Goal: Information Seeking & Learning: Learn about a topic

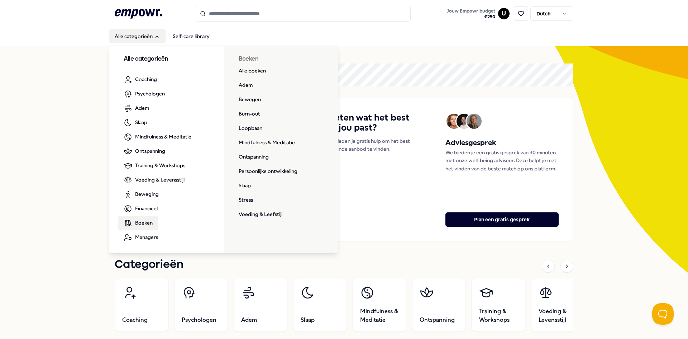
click at [140, 224] on span "Boeken" at bounding box center [144, 223] width 18 height 8
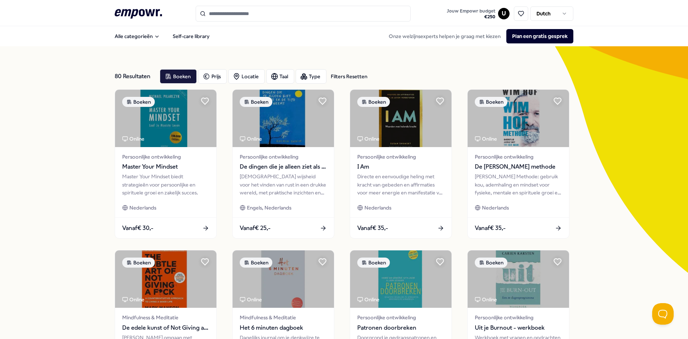
click at [248, 16] on input "Search for products, categories or subcategories" at bounding box center [303, 14] width 215 height 16
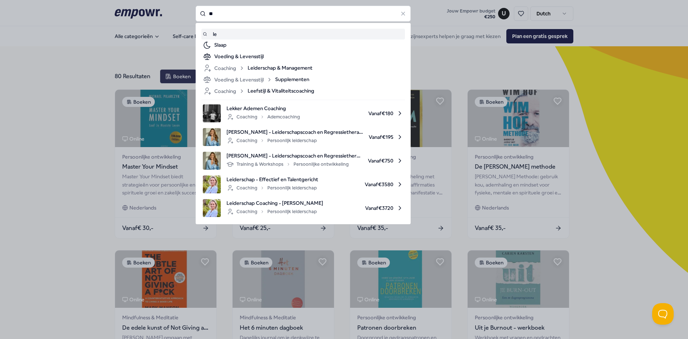
type input "*"
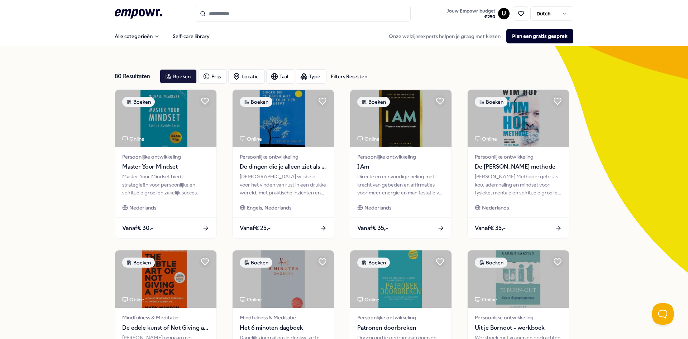
drag, startPoint x: 253, startPoint y: 3, endPoint x: 252, endPoint y: 9, distance: 6.3
click at [253, 4] on header ".empowr-logo_svg__cls-1{fill:#03032f} Jouw Empowr budget € 250 U Dutch" at bounding box center [344, 13] width 688 height 26
click at [244, 17] on input "Search for products, categories or subcategories" at bounding box center [303, 14] width 215 height 16
paste input "**********"
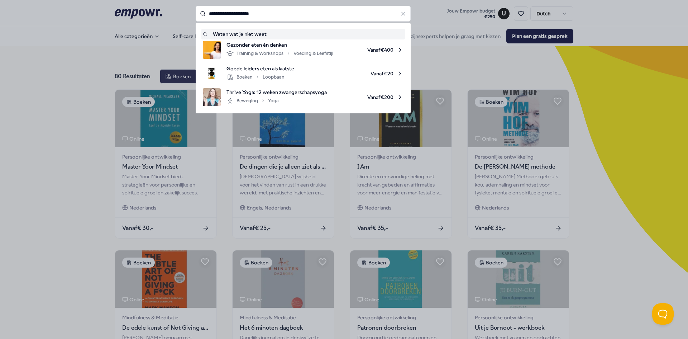
click at [255, 33] on div "Weten wat je niet weet" at bounding box center [303, 34] width 201 height 8
type input "**********"
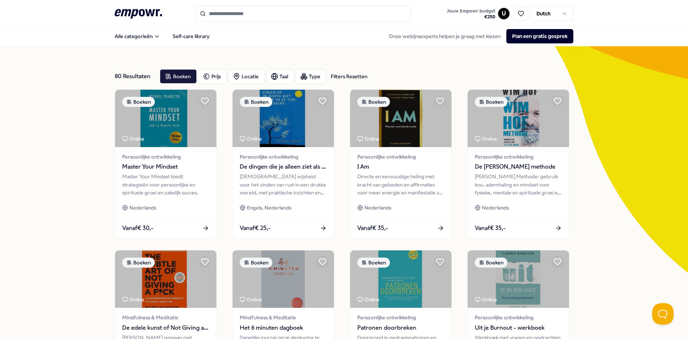
type input "**********"
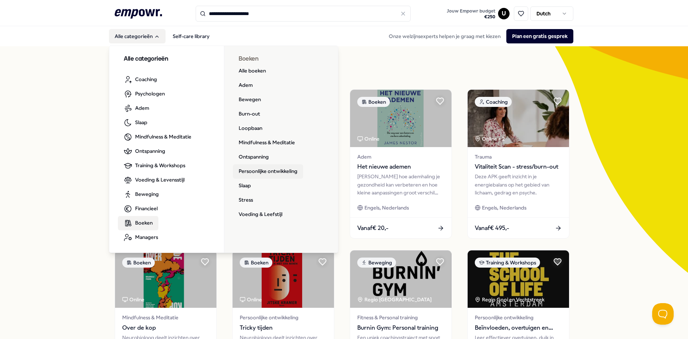
click at [269, 171] on link "Persoonlijke ontwikkeling" at bounding box center [268, 171] width 70 height 14
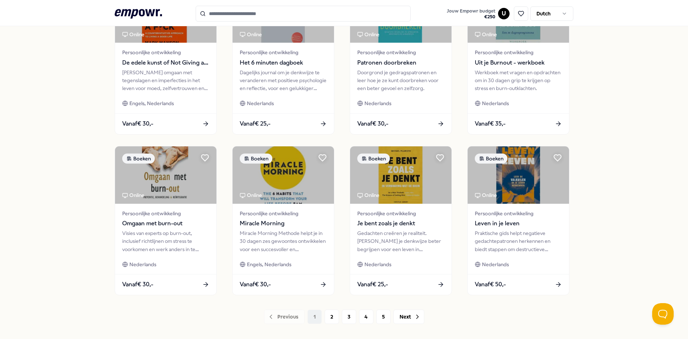
scroll to position [287, 0]
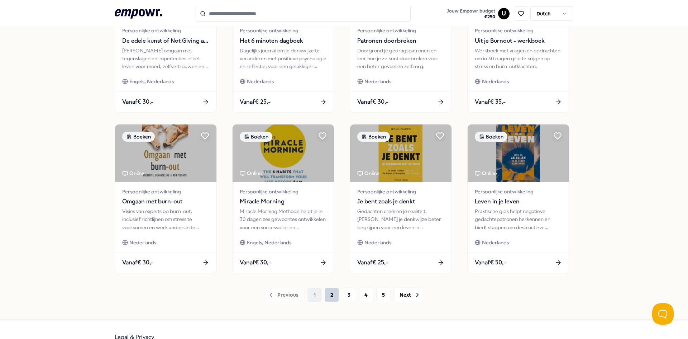
click at [332, 295] on button "2" at bounding box center [332, 294] width 14 height 14
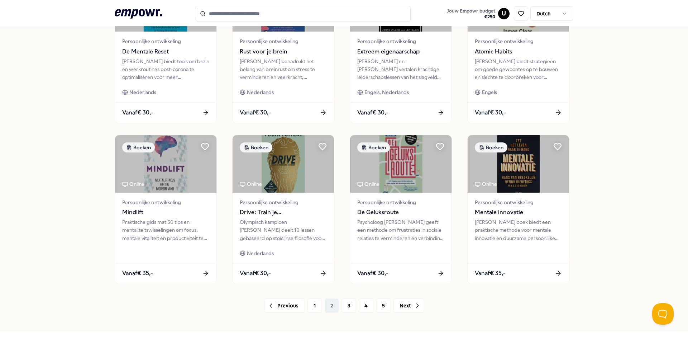
scroll to position [287, 0]
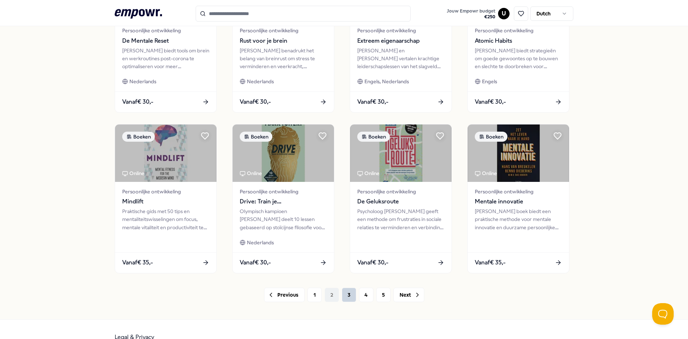
click at [348, 298] on button "3" at bounding box center [349, 294] width 14 height 14
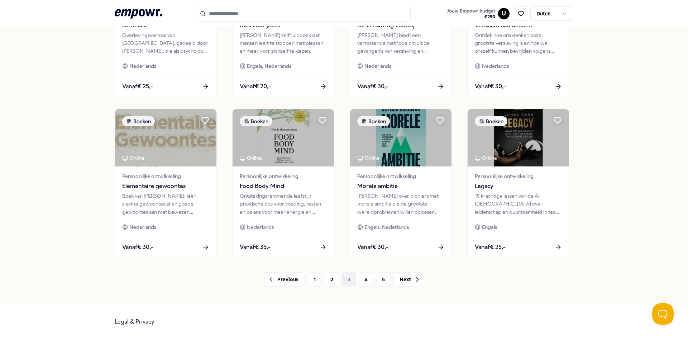
scroll to position [303, 0]
click at [368, 281] on button "4" at bounding box center [366, 279] width 14 height 14
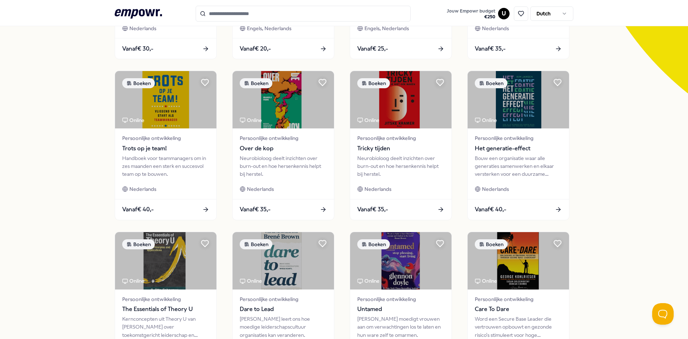
scroll to position [303, 0]
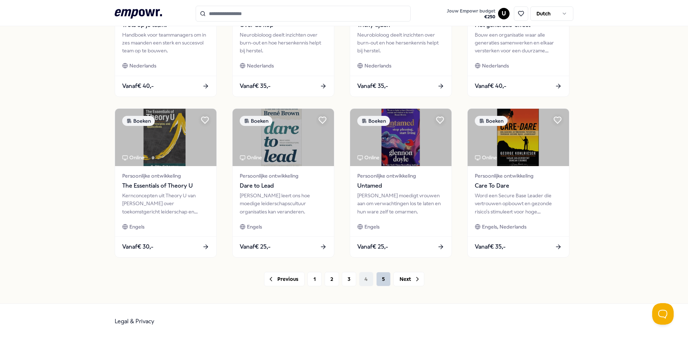
click at [377, 280] on button "5" at bounding box center [383, 279] width 14 height 14
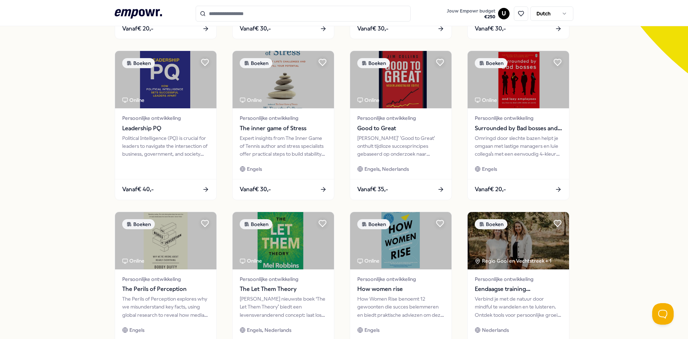
scroll to position [195, 0]
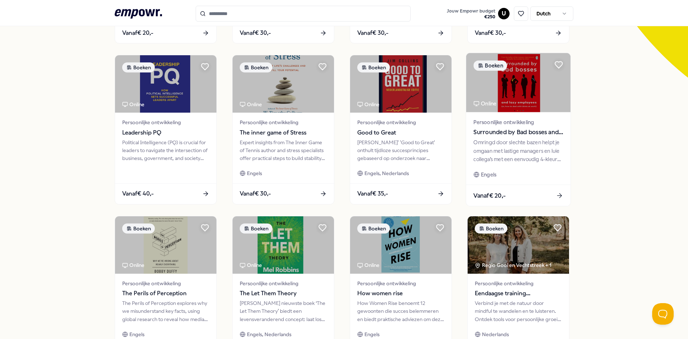
click at [517, 124] on span "Persoonlijke ontwikkeling" at bounding box center [519, 122] width 90 height 8
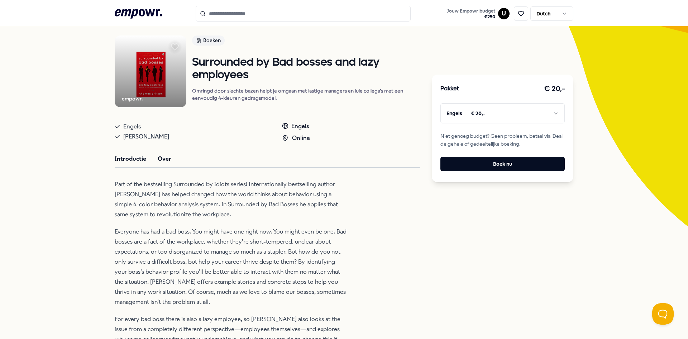
click at [168, 156] on button "Over" at bounding box center [165, 158] width 14 height 9
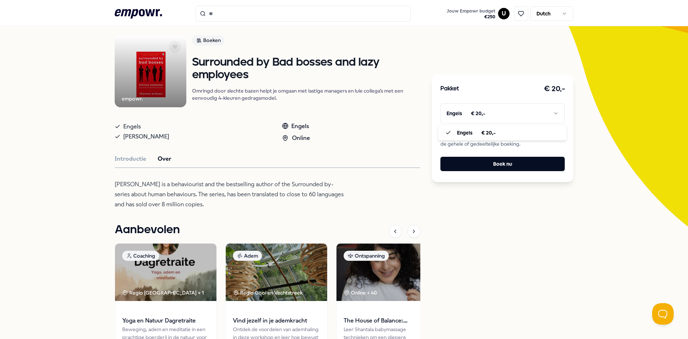
click at [536, 110] on html ".empowr-logo_svg__cls-1{fill:#03032f} Jouw Empowr budget € 250 U Dutch Alle cat…" at bounding box center [344, 169] width 688 height 339
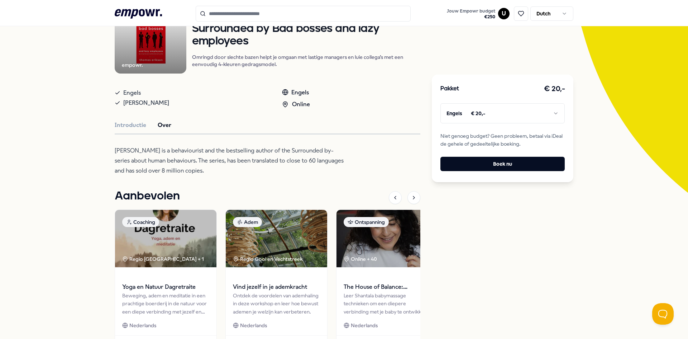
scroll to position [0, 0]
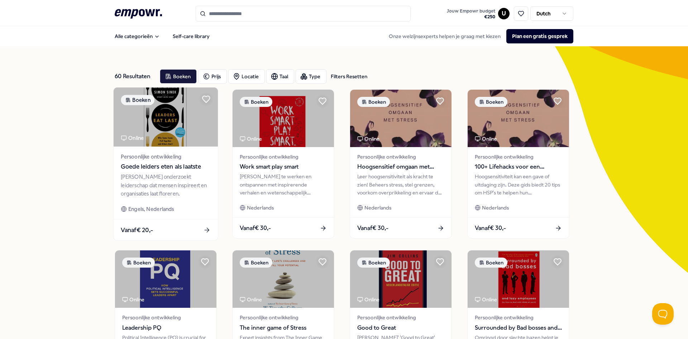
click at [161, 166] on span "Goede leiders eten als laatste" at bounding box center [166, 166] width 90 height 9
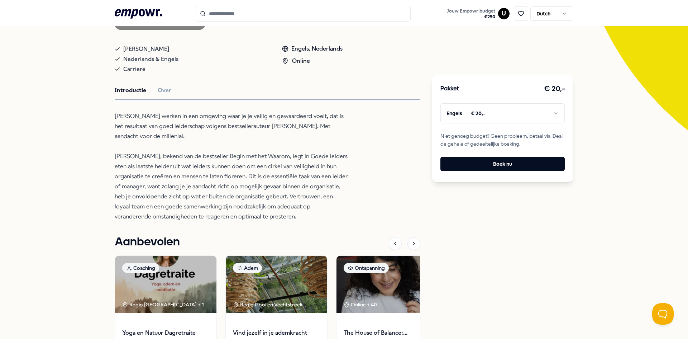
scroll to position [143, 0]
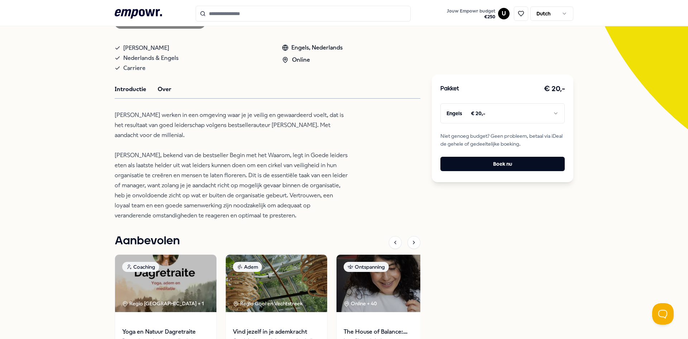
click at [158, 93] on button "Over" at bounding box center [165, 89] width 14 height 9
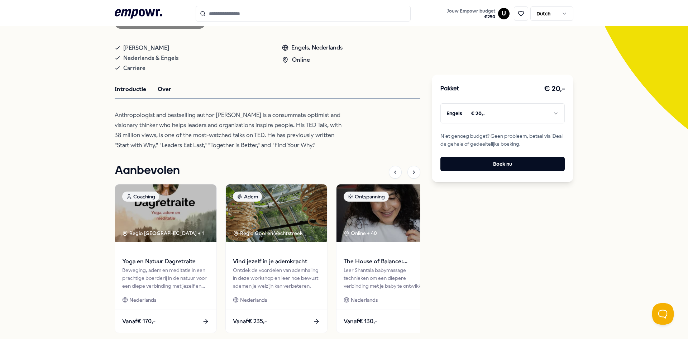
click at [131, 94] on button "Introductie" at bounding box center [131, 89] width 32 height 9
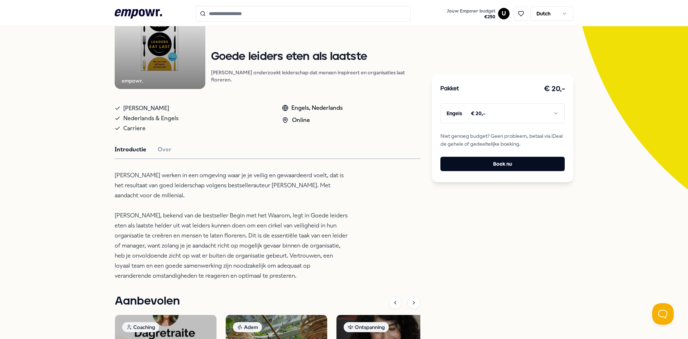
scroll to position [0, 0]
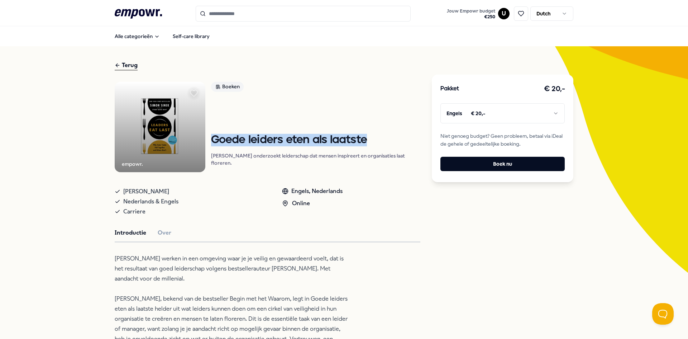
drag, startPoint x: 378, startPoint y: 151, endPoint x: 211, endPoint y: 147, distance: 167.1
click at [211, 146] on h1 "Goede leiders eten als laatste" at bounding box center [316, 140] width 210 height 13
copy h1 "Goede leiders eten als laatste"
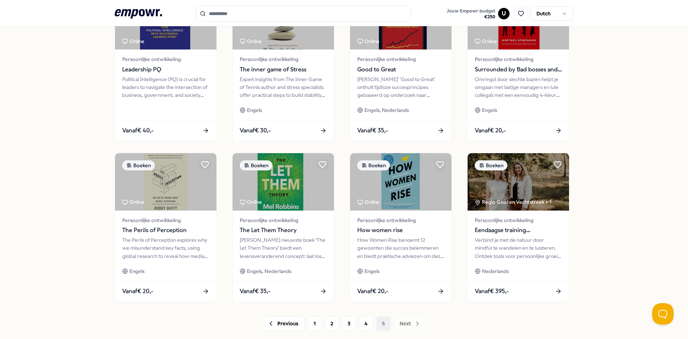
scroll to position [303, 0]
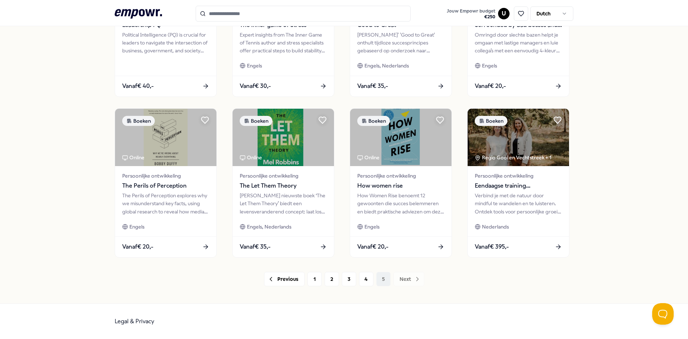
click at [403, 279] on div "Previous 1 2 3 4 5 Next" at bounding box center [344, 279] width 459 height 14
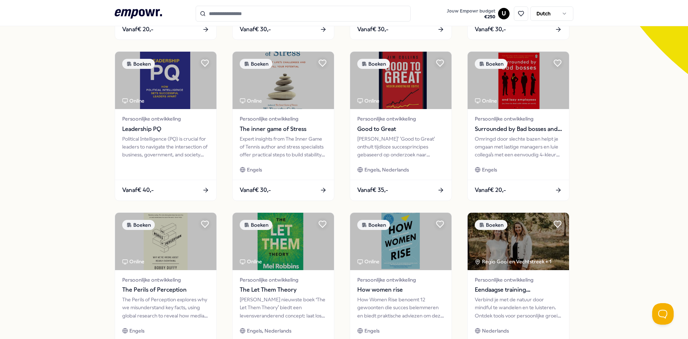
scroll to position [195, 0]
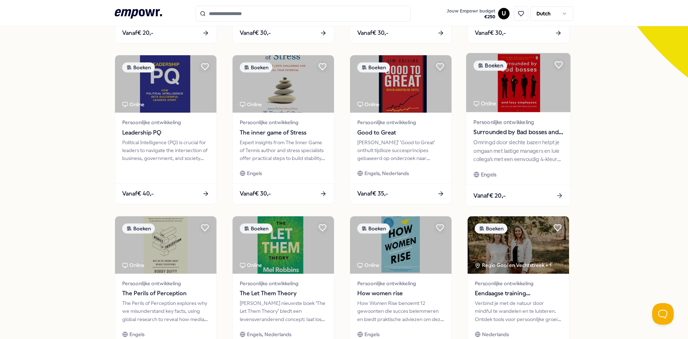
click at [524, 125] on span "Persoonlijke ontwikkeling" at bounding box center [519, 122] width 90 height 8
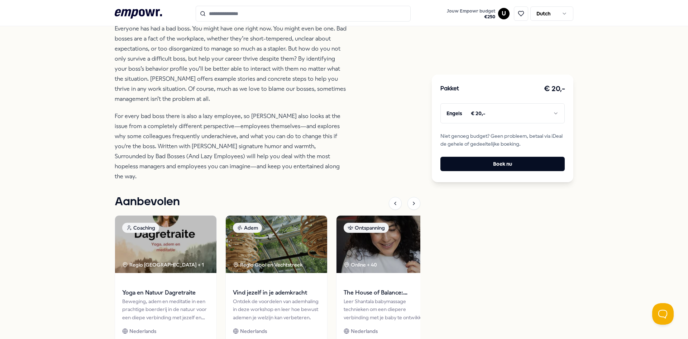
scroll to position [321, 0]
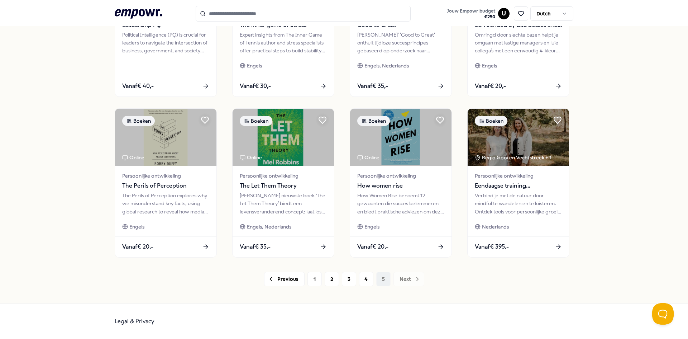
scroll to position [303, 0]
click at [320, 280] on div "Previous 1 2 3 4 5 Next" at bounding box center [344, 279] width 459 height 14
drag, startPoint x: 316, startPoint y: 279, endPoint x: 288, endPoint y: 288, distance: 29.3
click at [317, 279] on button "1" at bounding box center [315, 279] width 14 height 14
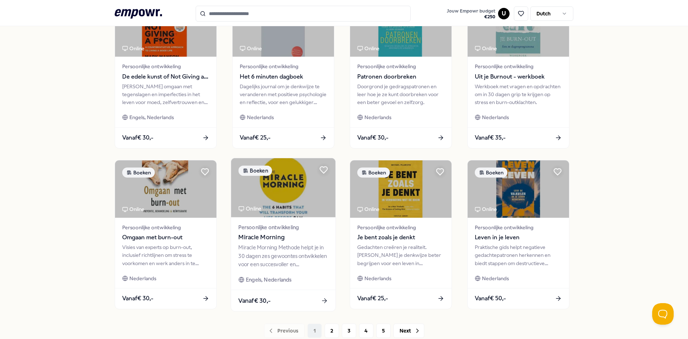
scroll to position [303, 0]
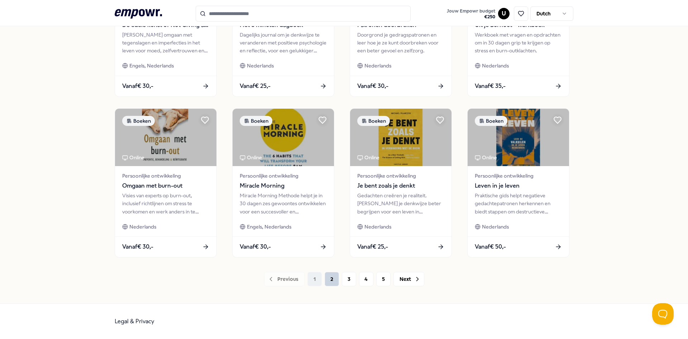
click at [329, 285] on button "2" at bounding box center [332, 279] width 14 height 14
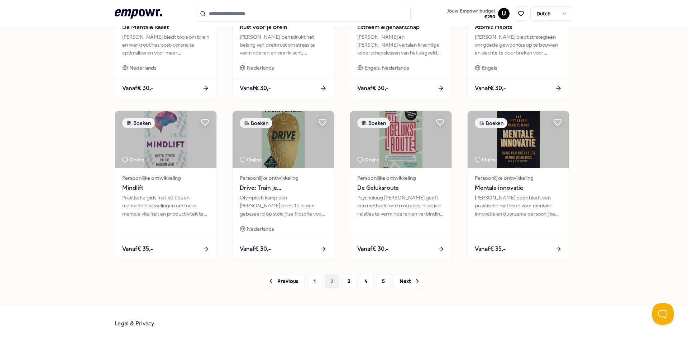
scroll to position [303, 0]
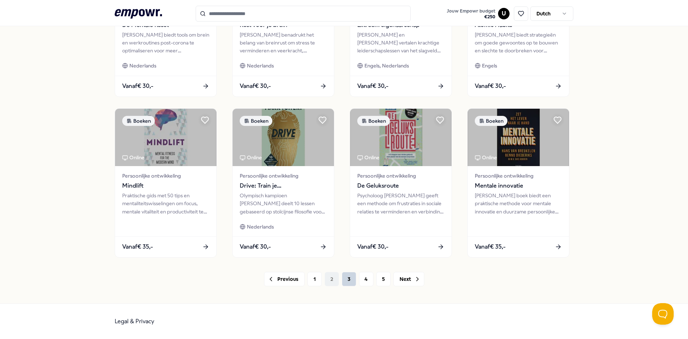
click at [347, 279] on button "3" at bounding box center [349, 279] width 14 height 14
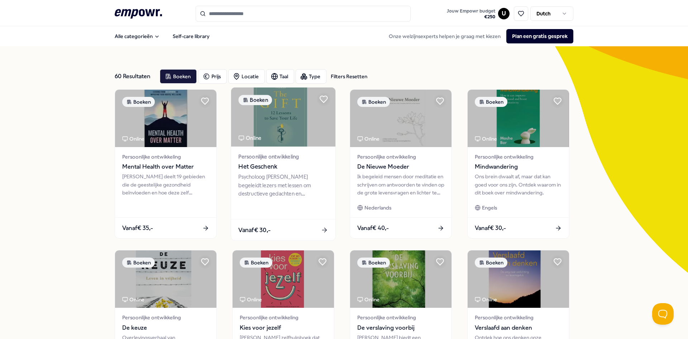
click at [266, 183] on div "Psycholoog [PERSON_NAME] begeleidt lezers met lessen om destructieve gedachten …" at bounding box center [283, 185] width 90 height 25
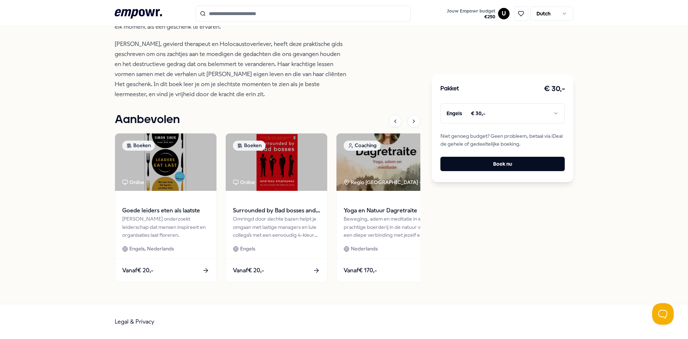
scroll to position [287, 0]
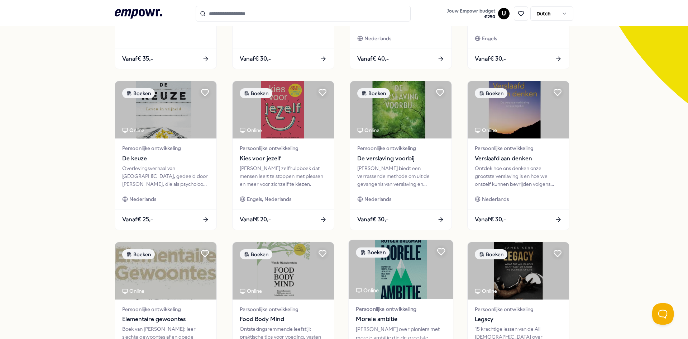
scroll to position [287, 0]
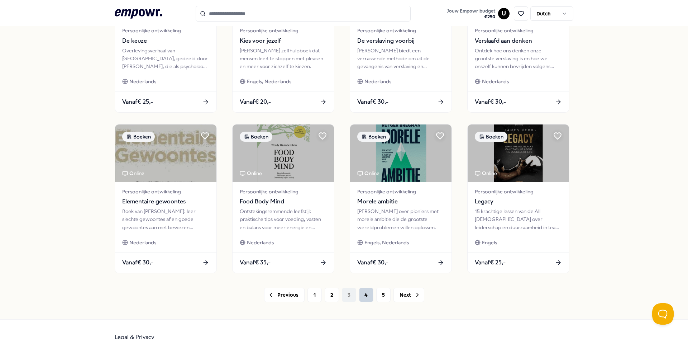
click at [365, 295] on button "4" at bounding box center [366, 294] width 14 height 14
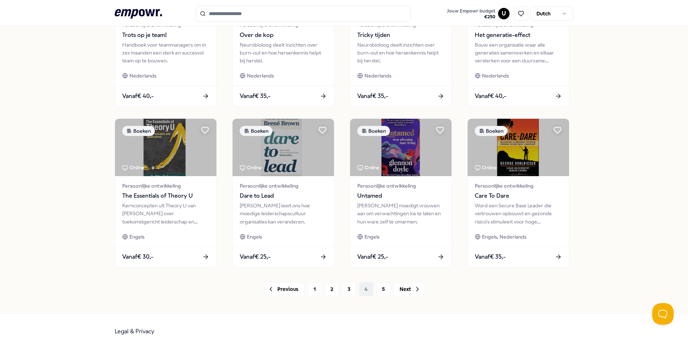
scroll to position [303, 0]
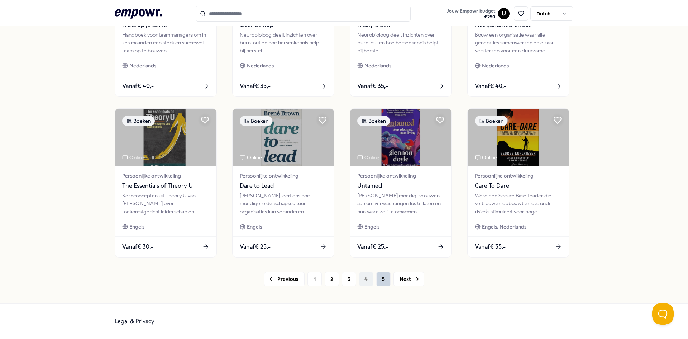
click at [382, 279] on button "5" at bounding box center [383, 279] width 14 height 14
